Goal: Information Seeking & Learning: Learn about a topic

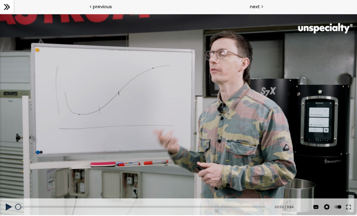
click at [335, 194] on div at bounding box center [178, 114] width 357 height 201
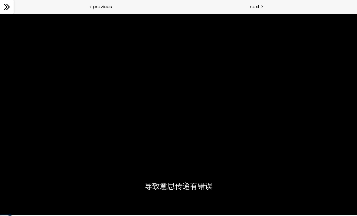
click at [242, 153] on div at bounding box center [178, 114] width 357 height 201
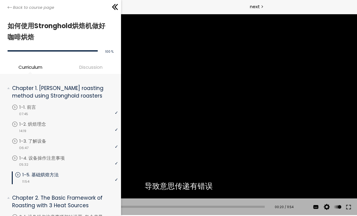
click at [10, 10] on icon at bounding box center [10, 7] width 5 height 5
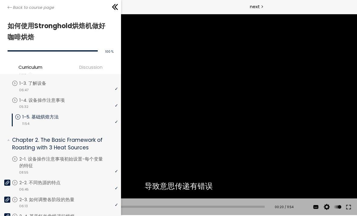
scroll to position [58, 0]
click at [39, 117] on p "1-5. 基础烘焙方法" at bounding box center [46, 117] width 48 height 7
click at [41, 117] on p "1-5. 基础烘焙方法" at bounding box center [46, 117] width 48 height 7
click at [39, 102] on p "1-4. 设备操作注意事项" at bounding box center [48, 100] width 58 height 7
click at [36, 116] on p "1-5. 基础烘焙方法" at bounding box center [43, 117] width 48 height 7
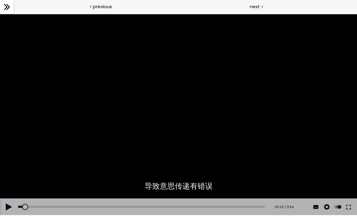
click at [309, 81] on div at bounding box center [178, 114] width 357 height 201
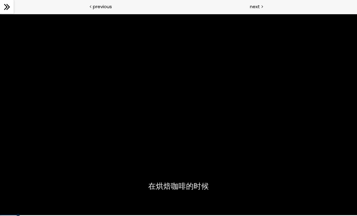
click at [324, 181] on div at bounding box center [178, 114] width 357 height 201
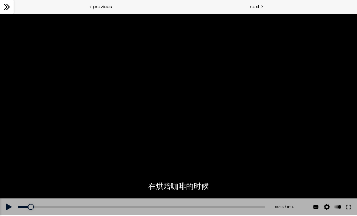
click at [348, 206] on button at bounding box center [348, 206] width 11 height 17
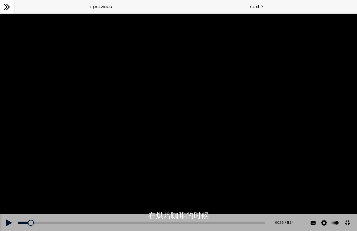
click at [276, 147] on div at bounding box center [178, 122] width 357 height 218
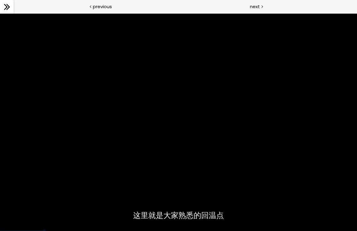
click at [223, 182] on div at bounding box center [178, 122] width 357 height 218
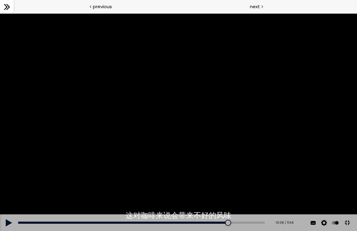
click at [351, 216] on button at bounding box center [348, 223] width 14 height 14
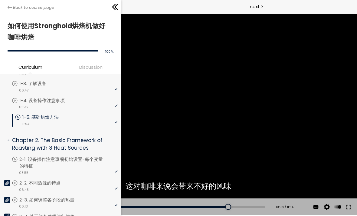
click at [10, 4] on div "Back to course page" at bounding box center [60, 7] width 121 height 14
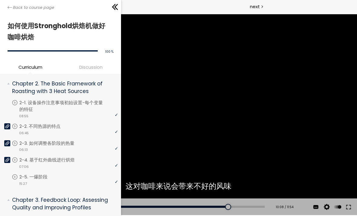
scroll to position [112, 0]
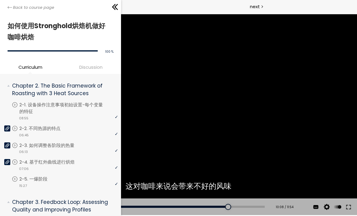
click at [86, 108] on p "2-1. 设备操作注意事项初始设置-每个变量的特征" at bounding box center [68, 107] width 99 height 13
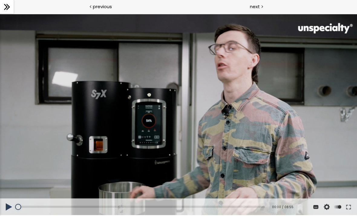
click at [164, 105] on div at bounding box center [178, 114] width 357 height 201
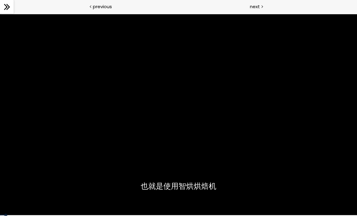
click at [323, 172] on div at bounding box center [178, 114] width 357 height 201
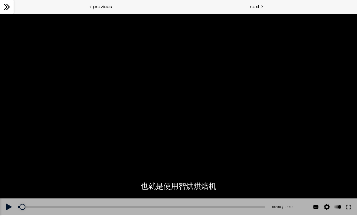
click at [347, 205] on button at bounding box center [348, 206] width 11 height 17
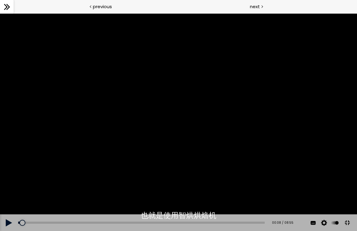
click at [219, 147] on div at bounding box center [178, 122] width 357 height 218
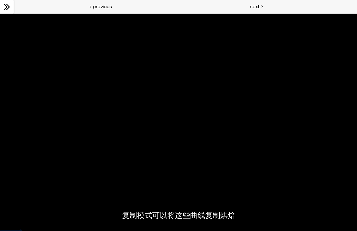
click at [228, 164] on div at bounding box center [178, 122] width 357 height 218
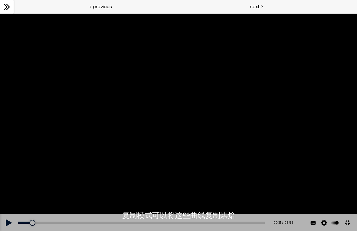
click at [184, 147] on div at bounding box center [178, 122] width 357 height 218
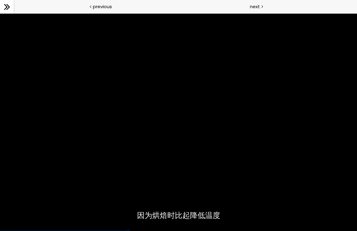
click at [224, 172] on div at bounding box center [178, 122] width 357 height 218
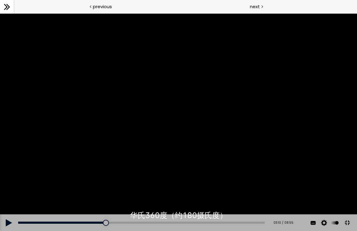
click at [112, 216] on div "03:21" at bounding box center [141, 223] width 247 height 2
click at [109, 216] on div "03:05" at bounding box center [141, 223] width 247 height 2
click at [156, 206] on div at bounding box center [178, 122] width 357 height 218
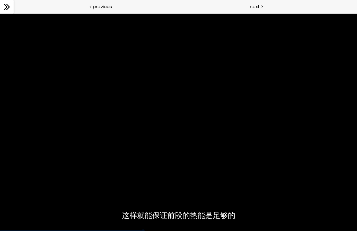
click at [194, 151] on div at bounding box center [178, 122] width 357 height 218
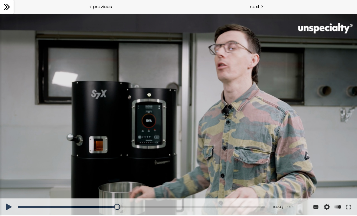
click at [169, 112] on div at bounding box center [178, 114] width 357 height 201
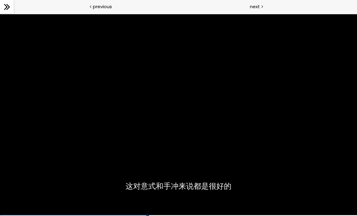
click at [221, 140] on div at bounding box center [178, 114] width 357 height 201
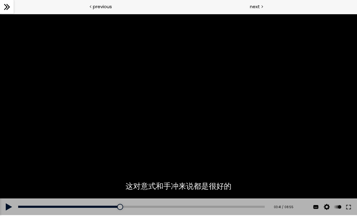
click at [219, 141] on div at bounding box center [178, 114] width 357 height 201
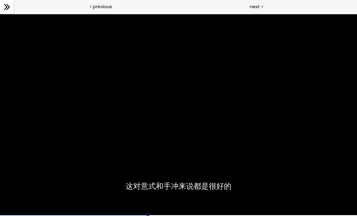
click at [147, 177] on div at bounding box center [178, 114] width 357 height 201
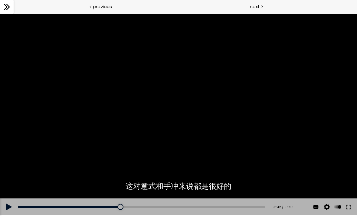
click at [126, 202] on div "Add chapter 00:00" at bounding box center [141, 206] width 247 height 17
click at [234, 132] on div at bounding box center [178, 114] width 357 height 201
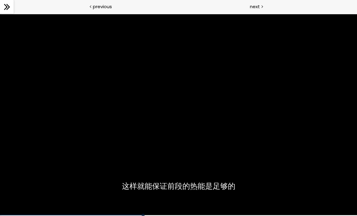
click at [213, 110] on div at bounding box center [178, 114] width 357 height 201
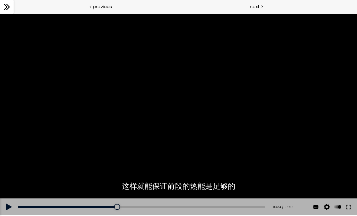
click at [197, 102] on div at bounding box center [178, 114] width 357 height 201
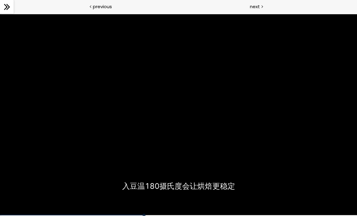
click at [325, 171] on div at bounding box center [178, 114] width 357 height 201
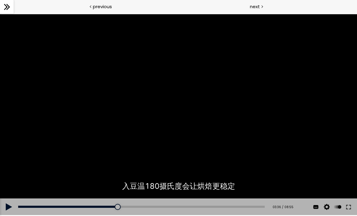
click at [346, 207] on button at bounding box center [348, 206] width 11 height 17
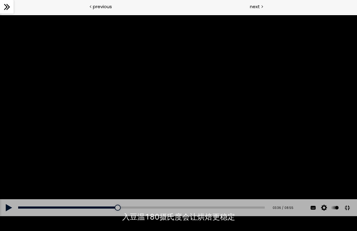
click at [148, 114] on div at bounding box center [178, 115] width 357 height 201
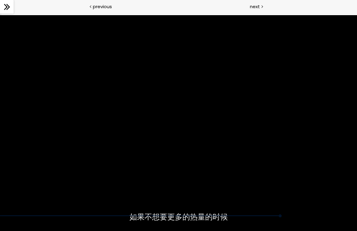
click at [196, 198] on div at bounding box center [178, 115] width 357 height 201
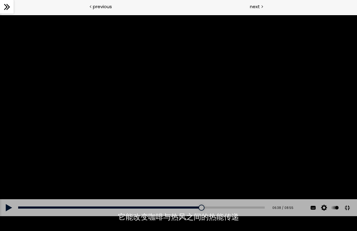
click at [214, 209] on div "06:38" at bounding box center [141, 208] width 247 height 2
click at [209, 149] on div at bounding box center [178, 115] width 357 height 201
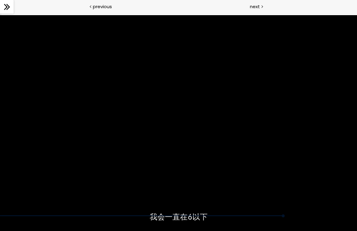
click at [216, 196] on div at bounding box center [178, 115] width 357 height 201
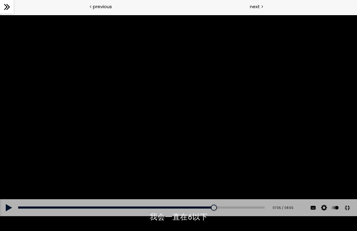
click at [213, 209] on div "06:58" at bounding box center [141, 208] width 247 height 2
click at [213, 211] on div at bounding box center [211, 208] width 6 height 6
click at [212, 209] on div "06:36" at bounding box center [141, 208] width 247 height 2
click at [216, 194] on div at bounding box center [178, 115] width 357 height 201
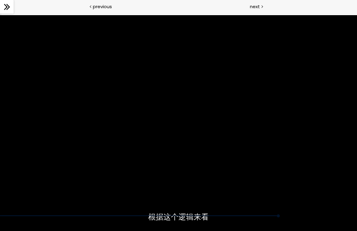
click at [228, 194] on div at bounding box center [178, 115] width 357 height 201
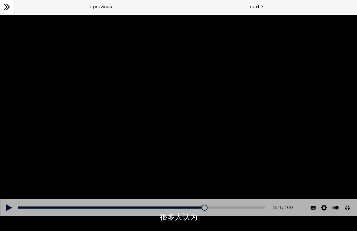
click at [212, 209] on div "06:44" at bounding box center [141, 208] width 247 height 2
click at [220, 171] on div at bounding box center [178, 115] width 357 height 201
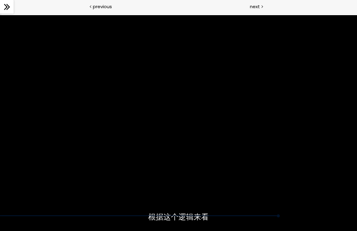
click at [228, 195] on div at bounding box center [178, 115] width 357 height 201
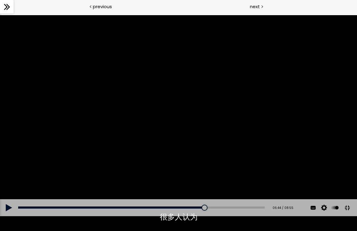
click at [214, 209] on div "06:44" at bounding box center [141, 208] width 247 height 2
click at [208, 144] on div at bounding box center [178, 115] width 357 height 201
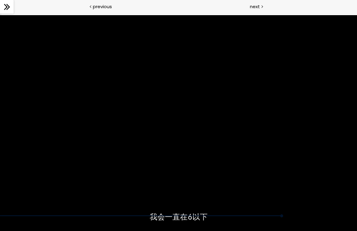
click at [230, 172] on div at bounding box center [178, 115] width 357 height 201
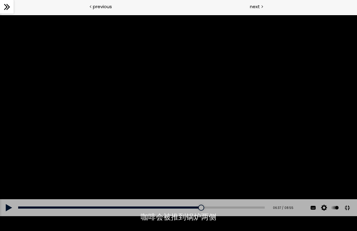
click at [215, 209] on div "07:03" at bounding box center [141, 208] width 247 height 2
click at [217, 150] on div at bounding box center [178, 115] width 357 height 201
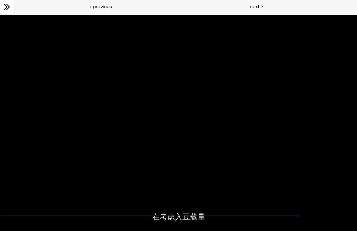
click at [225, 191] on div at bounding box center [178, 115] width 357 height 201
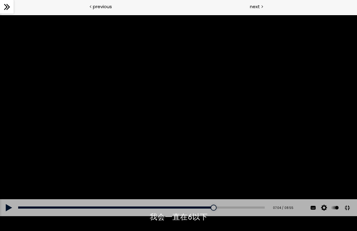
click at [227, 209] on div "07:04" at bounding box center [141, 208] width 247 height 2
click at [223, 209] on div "07:20" at bounding box center [141, 208] width 247 height 2
click at [220, 216] on div "Add chapter 07:20" at bounding box center [141, 207] width 247 height 17
click at [230, 172] on div at bounding box center [178, 115] width 357 height 201
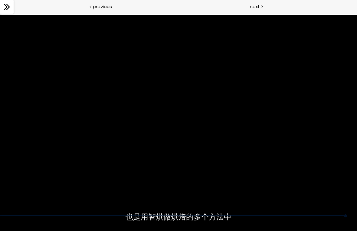
click at [279, 174] on div at bounding box center [178, 115] width 357 height 201
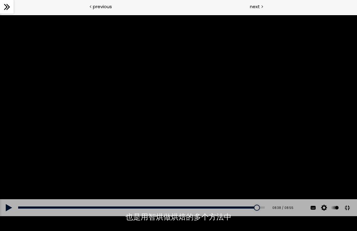
click at [264, 216] on div "Add chapter 06:50" at bounding box center [141, 207] width 247 height 17
click at [251, 177] on div at bounding box center [178, 115] width 357 height 201
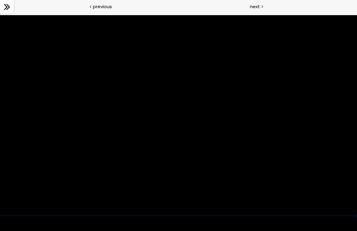
click at [309, 87] on div at bounding box center [178, 115] width 357 height 201
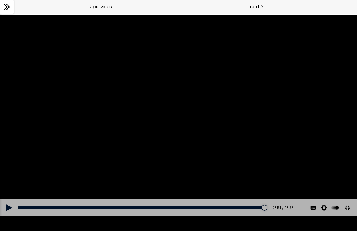
click at [349, 215] on button at bounding box center [348, 208] width 14 height 14
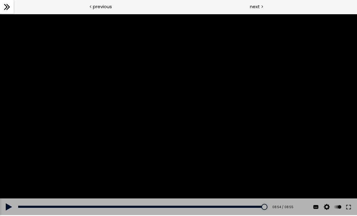
click at [274, 8] on div "next" at bounding box center [268, 7] width 179 height 14
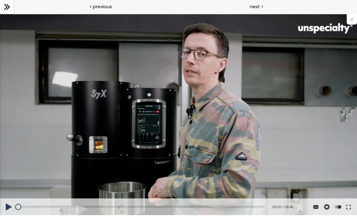
click at [169, 109] on div "您可以点击上方的 📎 下载烘焙曲线。" at bounding box center [178, 114] width 357 height 201
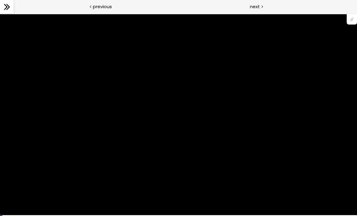
click at [319, 166] on div "您可以点击上方的 📎 下载烘焙曲线。" at bounding box center [178, 114] width 357 height 201
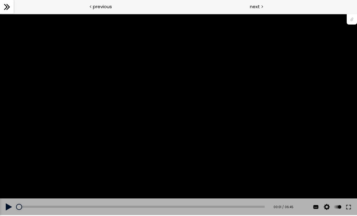
click at [349, 204] on button at bounding box center [348, 206] width 11 height 17
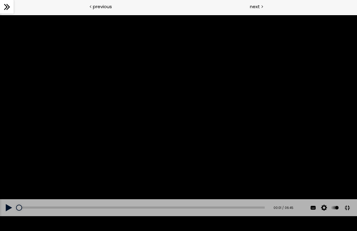
click at [238, 137] on div "您可以点击上方的 📎 下载烘焙曲线。" at bounding box center [178, 115] width 357 height 201
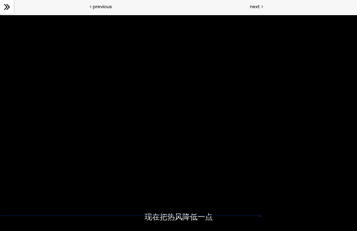
click at [203, 208] on div "您可以点击上方的 📎 下载烘焙曲线。" at bounding box center [178, 115] width 357 height 201
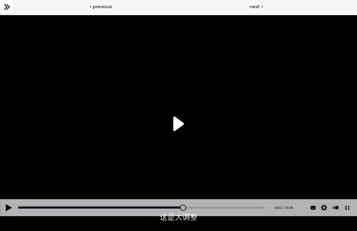
click at [156, 177] on div "您可以点击上方的 📎 下载烘焙曲线。" at bounding box center [178, 115] width 357 height 201
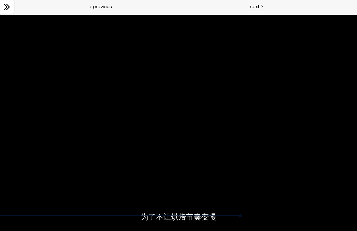
click at [174, 197] on div "您可以点击上方的 📎 下载烘焙曲线。" at bounding box center [178, 115] width 357 height 201
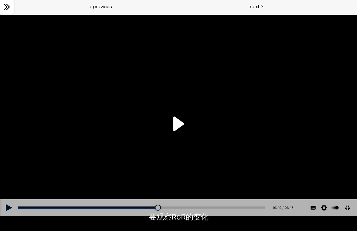
click at [144, 184] on div "您可以点击上方的 📎 下载烘焙曲线。" at bounding box center [178, 115] width 357 height 201
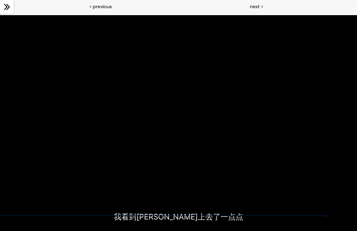
click at [217, 203] on div "您可以点击上方的 📎 下载烘焙曲线。" at bounding box center [178, 115] width 357 height 201
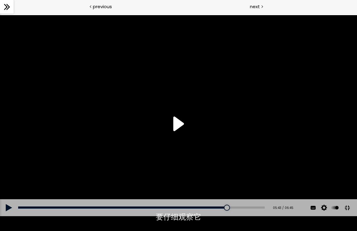
click at [186, 113] on div "您可以点击上方的 📎 下载烘焙曲线。" at bounding box center [178, 115] width 357 height 201
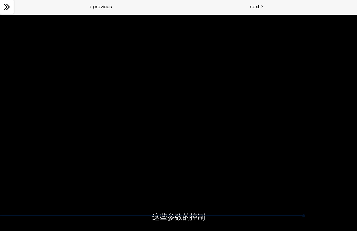
click at [230, 198] on div "您可以点击上方的 📎 下载烘焙曲线。" at bounding box center [178, 115] width 357 height 201
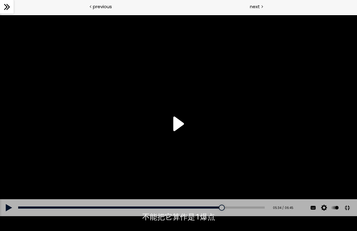
click at [231, 209] on div "05:34" at bounding box center [141, 208] width 247 height 2
click at [180, 135] on div "您可以点击上方的 📎 下载烘焙曲线。" at bounding box center [178, 115] width 357 height 201
